Goal: Entertainment & Leisure: Consume media (video, audio)

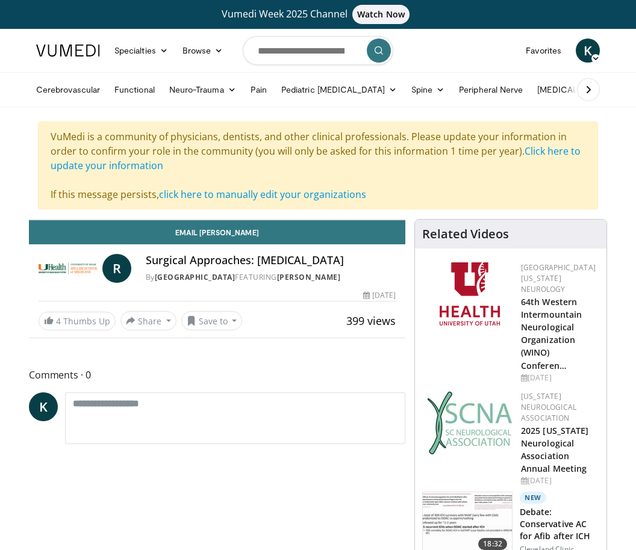
scroll to position [14, 0]
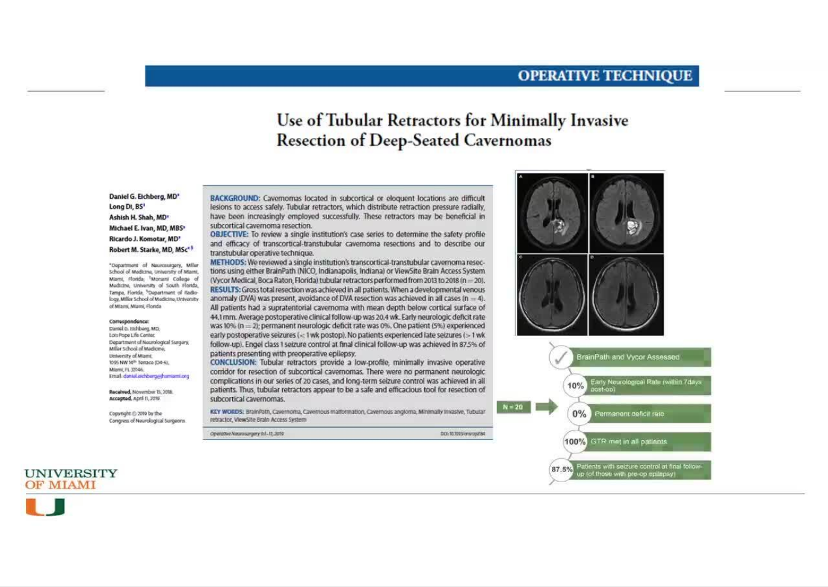
click at [46, 313] on div "10 seconds Tap to unmute" at bounding box center [414, 293] width 828 height 586
click at [108, 303] on div "10 seconds Tap to unmute" at bounding box center [414, 293] width 828 height 586
click at [52, 339] on div "10 seconds Tap to unmute" at bounding box center [414, 293] width 828 height 586
click at [82, 300] on div "10 seconds Tap to unmute" at bounding box center [414, 293] width 828 height 586
click at [51, 243] on div "10 seconds Tap to unmute" at bounding box center [414, 293] width 828 height 586
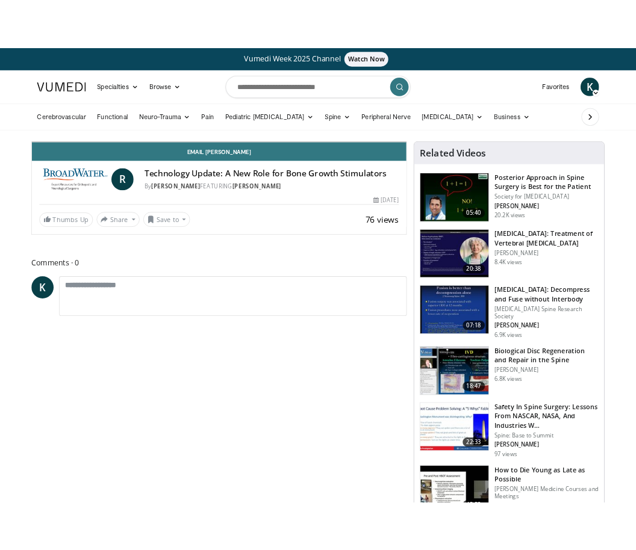
scroll to position [14, 0]
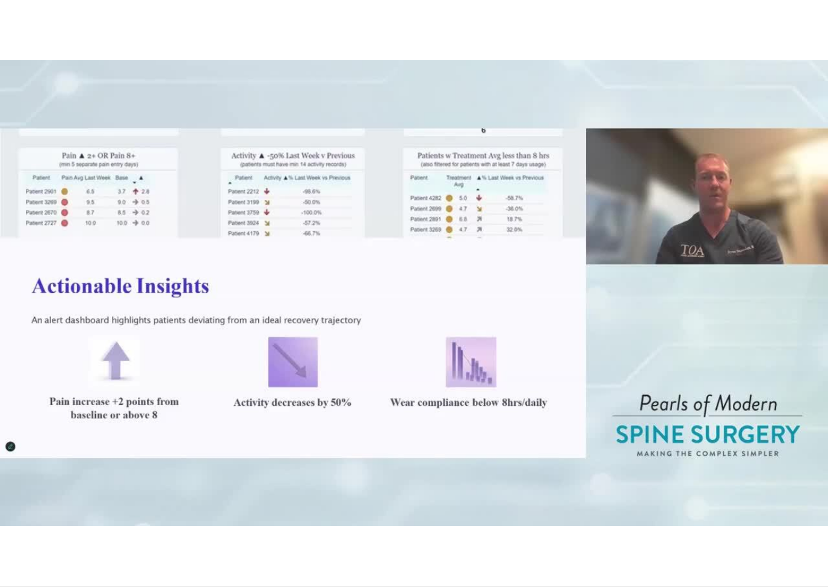
click at [60, 495] on div "10 seconds Tap to unmute" at bounding box center [414, 293] width 828 height 586
click at [7, 14] on div "10 seconds Tap to unmute" at bounding box center [414, 293] width 828 height 586
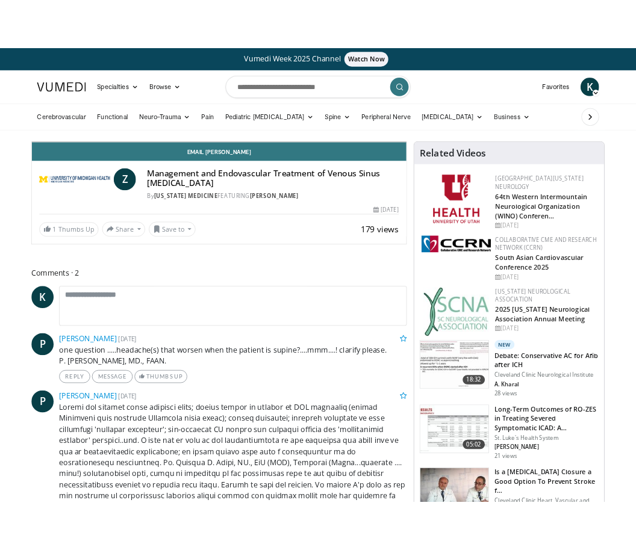
scroll to position [14, 0]
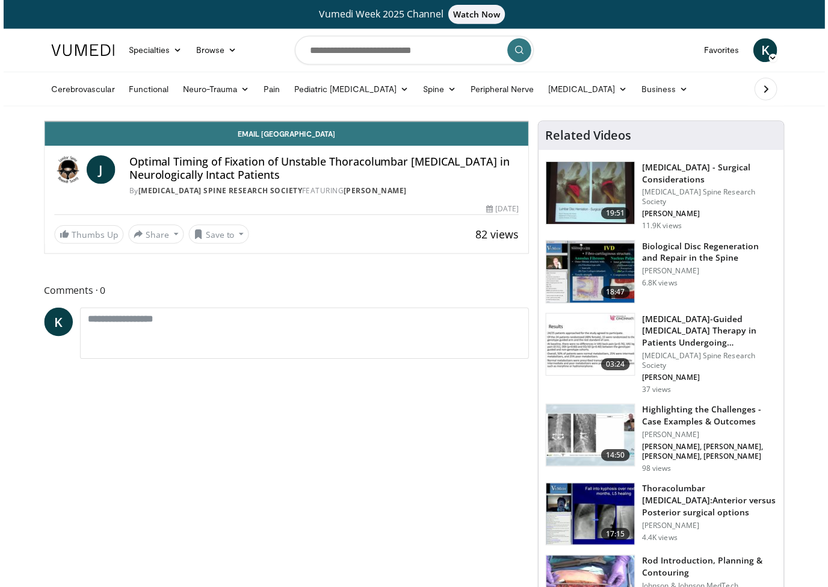
scroll to position [14, 0]
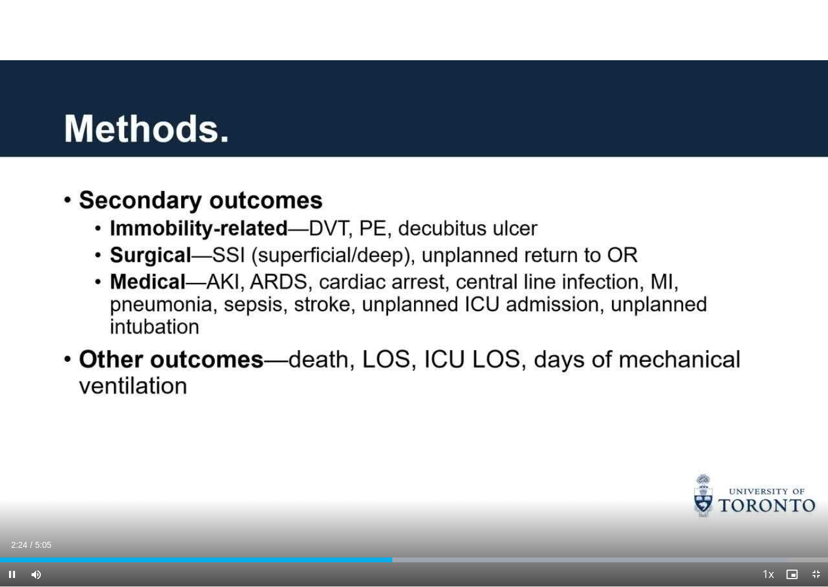
click at [46, 433] on div "10 seconds Tap to unmute" at bounding box center [414, 293] width 828 height 586
click at [67, 493] on div "10 seconds Tap to unmute" at bounding box center [414, 293] width 828 height 586
click at [90, 458] on div "10 seconds Tap to unmute" at bounding box center [414, 293] width 828 height 586
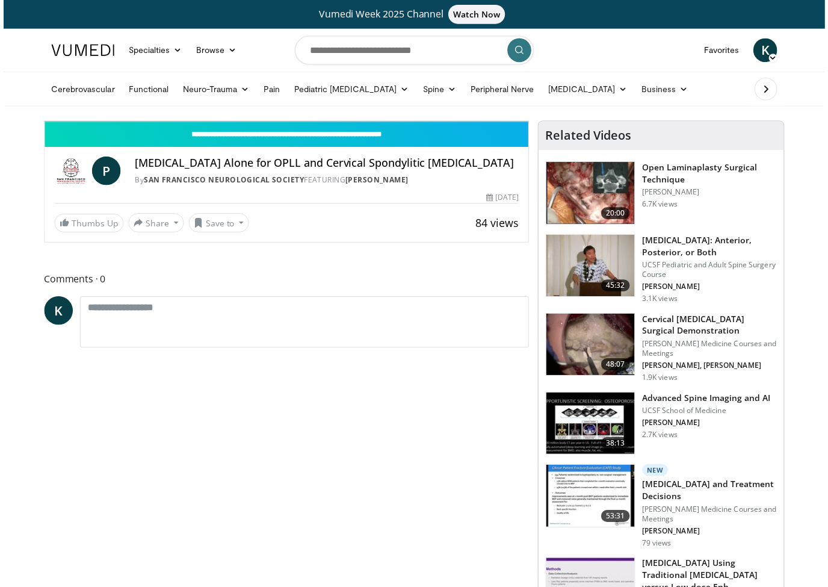
scroll to position [14, 0]
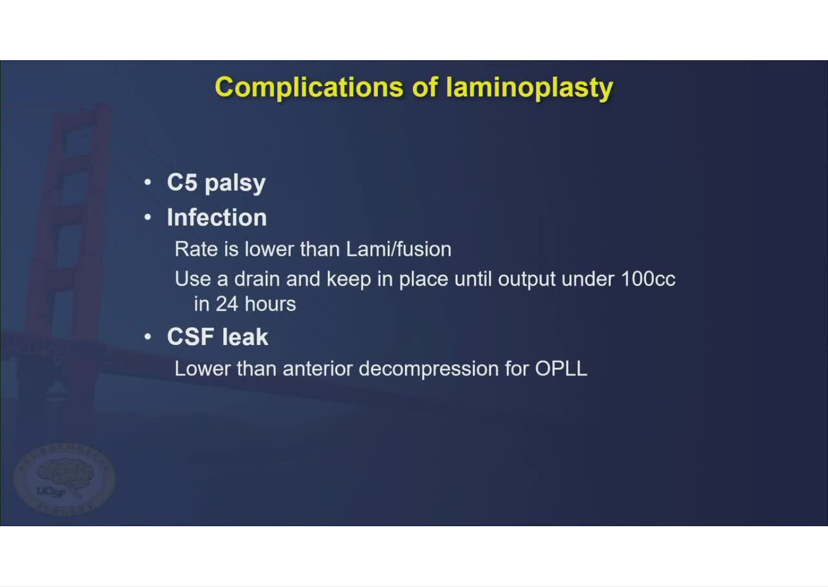
click at [36, 336] on div "10 seconds Tap to unmute" at bounding box center [414, 293] width 828 height 586
click at [101, 512] on div "10 seconds Tap to unmute" at bounding box center [414, 293] width 828 height 586
click at [78, 550] on div "Current Time 21:19 / Duration 21:33" at bounding box center [414, 568] width 828 height 11
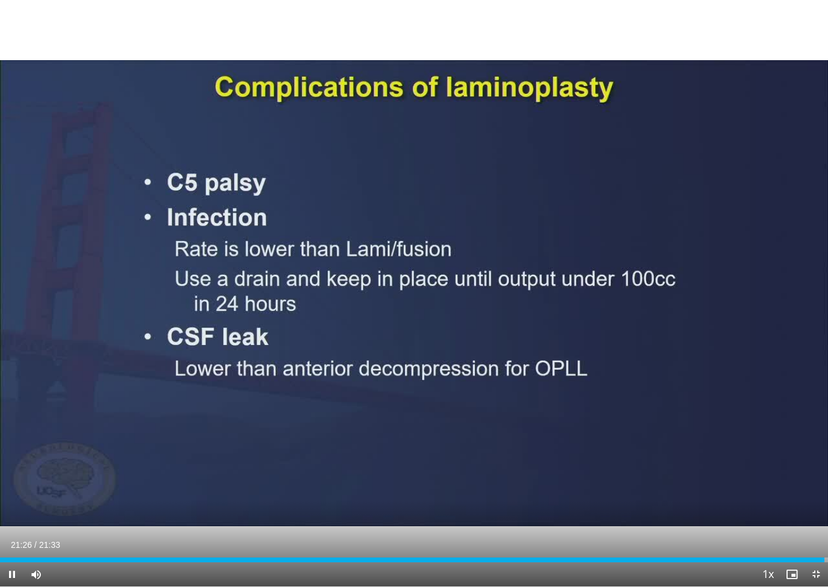
click at [34, 10] on div "10 seconds Tap to unmute" at bounding box center [414, 293] width 828 height 586
